Goal: Entertainment & Leisure: Browse casually

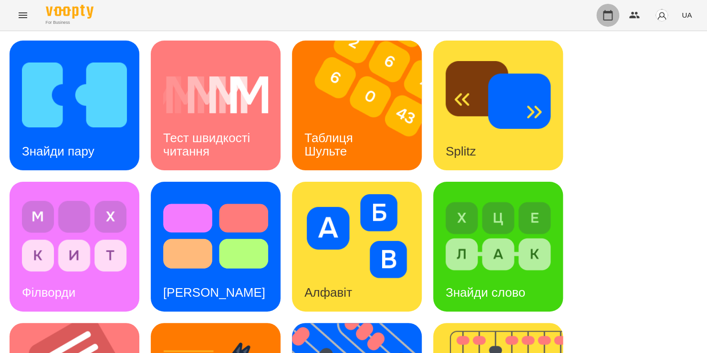
click at [611, 13] on icon "button" at bounding box center [607, 15] width 11 height 11
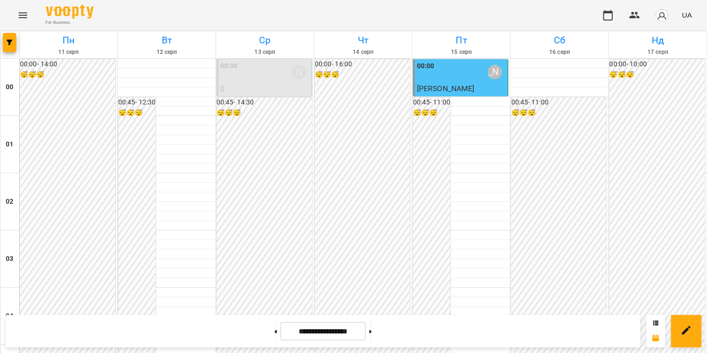
scroll to position [407, 0]
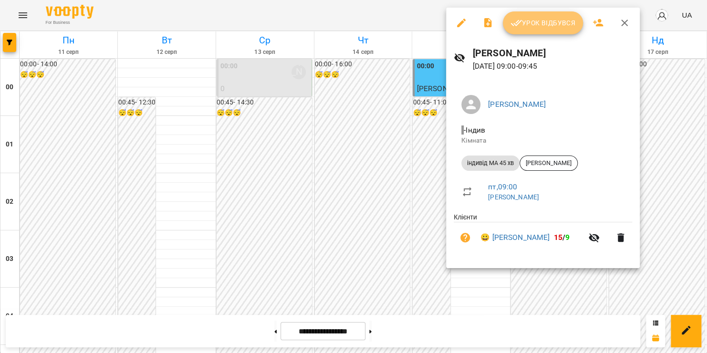
click at [523, 25] on span "Урок відбувся" at bounding box center [542, 22] width 65 height 11
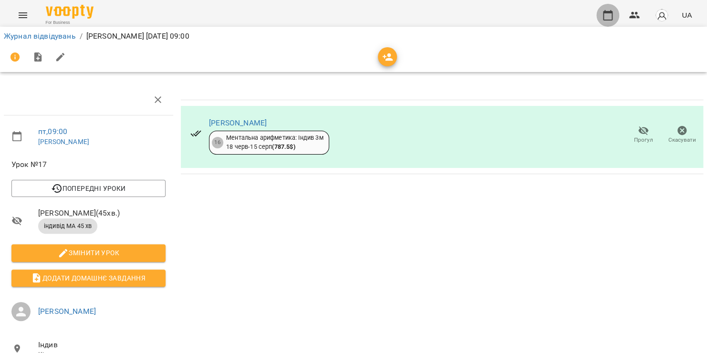
click at [606, 17] on icon "button" at bounding box center [607, 15] width 11 height 11
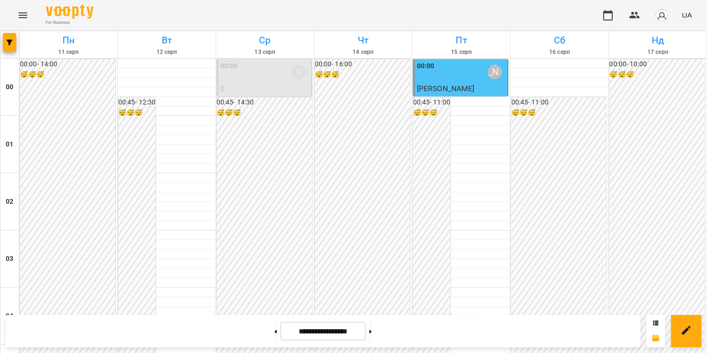
scroll to position [698, 0]
click at [24, 15] on icon "Menu" at bounding box center [23, 15] width 9 height 6
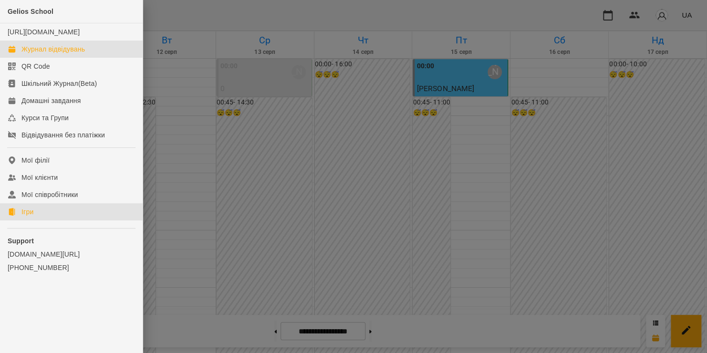
click at [21, 216] on div "Ігри" at bounding box center [27, 212] width 12 height 10
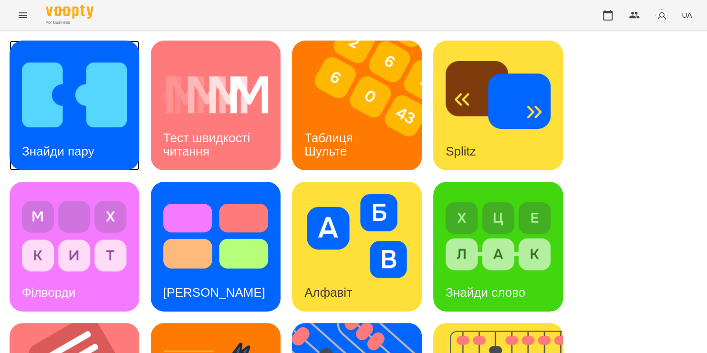
click at [43, 137] on div "Знайди пару" at bounding box center [58, 152] width 97 height 38
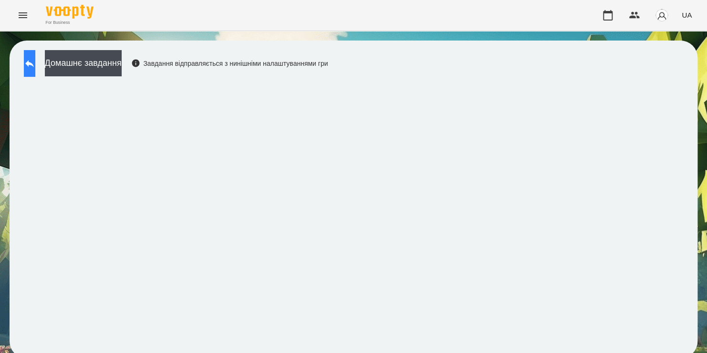
click at [35, 58] on icon at bounding box center [29, 63] width 11 height 11
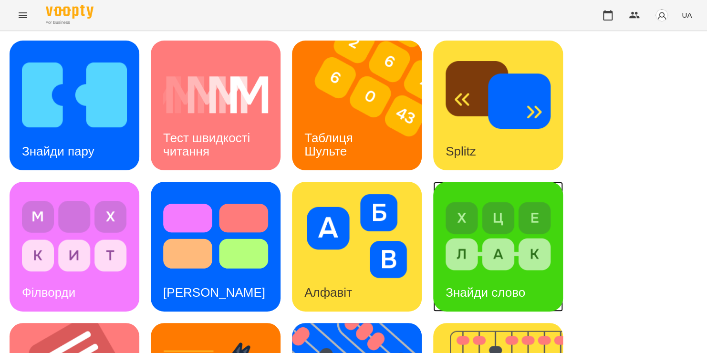
click at [470, 260] on img at bounding box center [497, 236] width 105 height 84
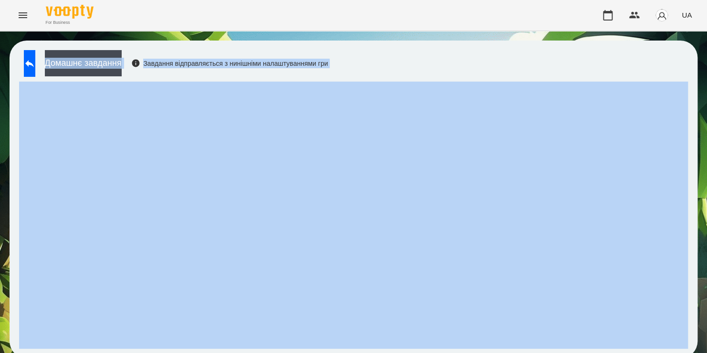
click at [451, 179] on div "Домашнє завдання Завдання відправляється з нинішніми налаштуваннями гри" at bounding box center [353, 200] width 687 height 318
click at [454, 56] on div "Домашнє завдання Завдання відправляється з нинішніми налаштуваннями гри" at bounding box center [353, 200] width 687 height 318
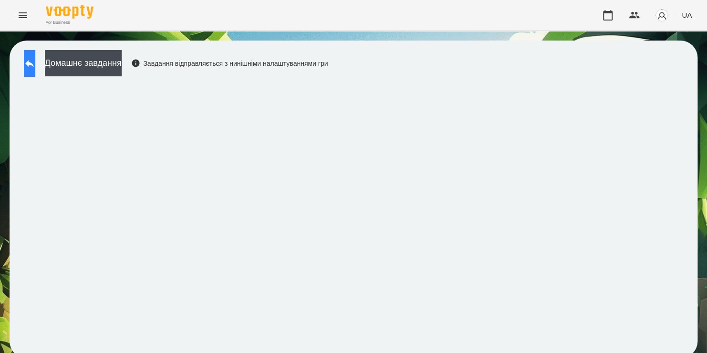
click at [35, 61] on icon at bounding box center [29, 63] width 11 height 11
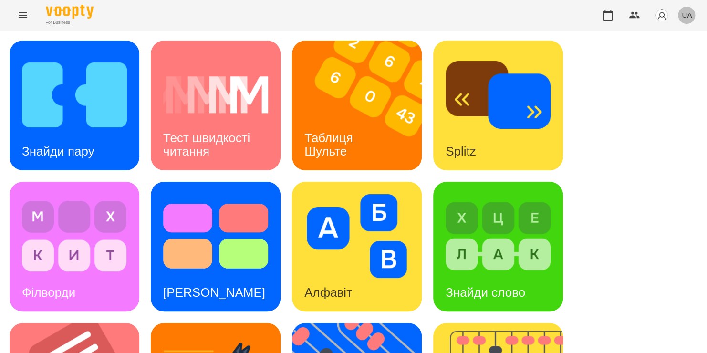
click at [683, 17] on span "UA" at bounding box center [686, 15] width 10 height 10
click at [670, 77] on div "Русский" at bounding box center [668, 70] width 49 height 17
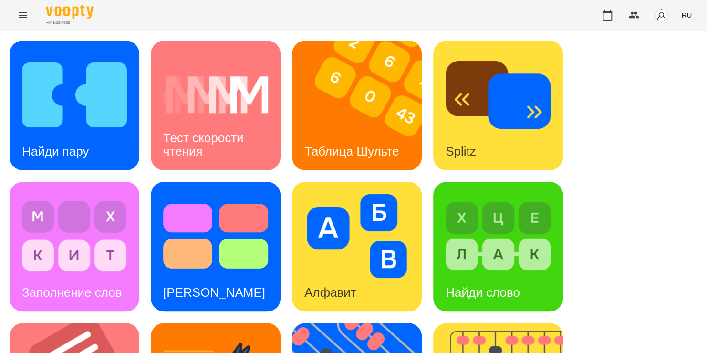
scroll to position [261, 0]
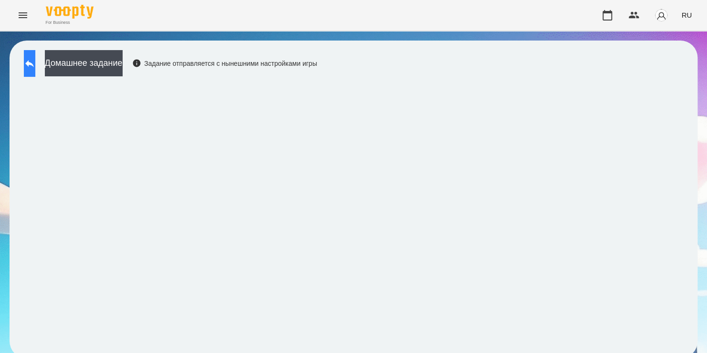
click at [33, 55] on button at bounding box center [29, 63] width 11 height 27
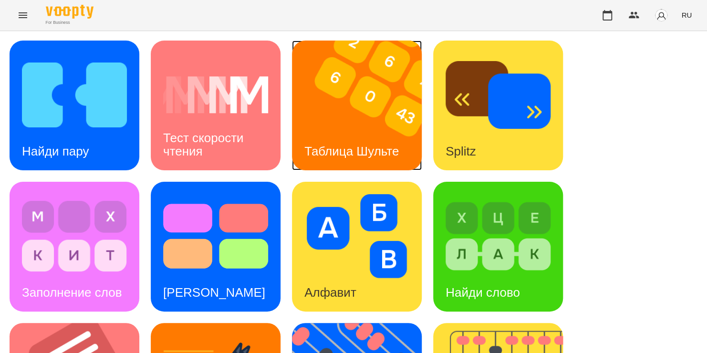
click at [365, 137] on div "Таблица Шульте" at bounding box center [351, 152] width 119 height 38
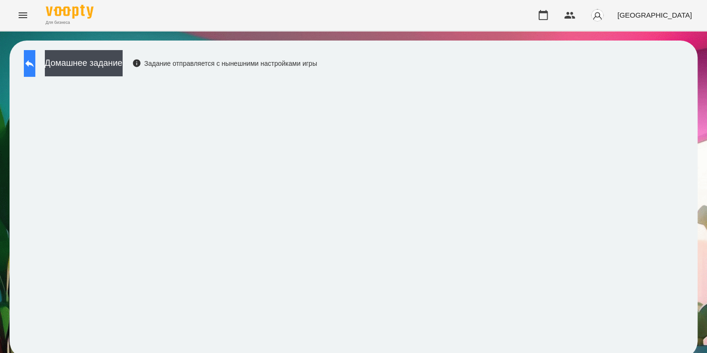
click at [35, 63] on icon at bounding box center [29, 63] width 11 height 11
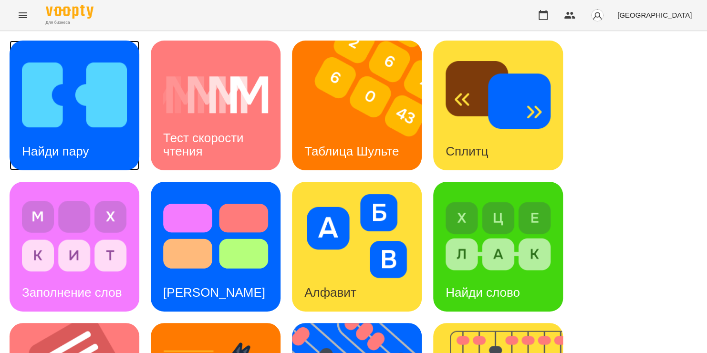
click at [39, 96] on img at bounding box center [74, 95] width 105 height 84
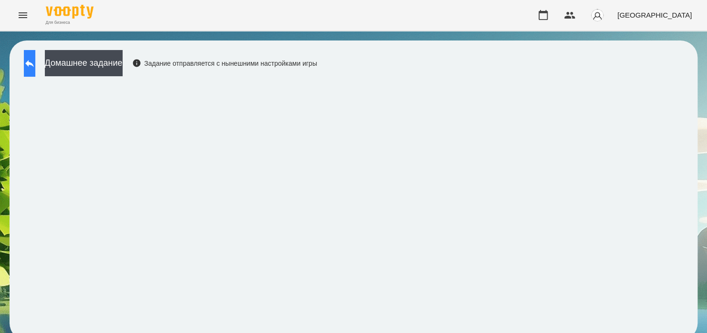
click at [35, 61] on icon at bounding box center [29, 63] width 11 height 11
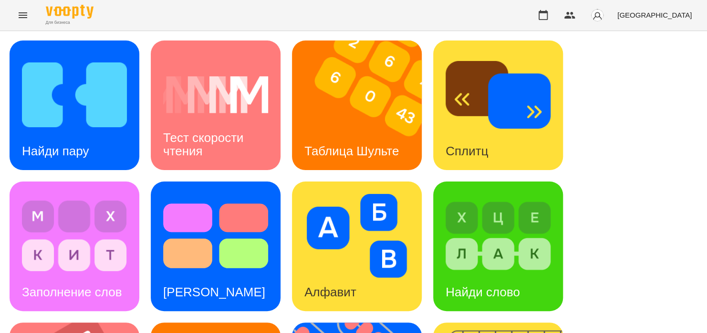
scroll to position [410, 0]
